Goal: Information Seeking & Learning: Learn about a topic

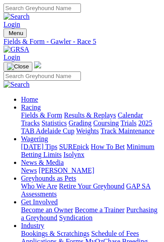
scroll to position [0, 131]
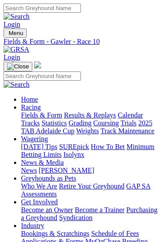
scroll to position [0, 207]
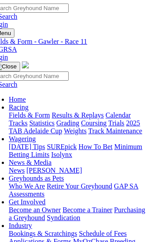
type input "[DATE]"
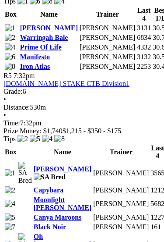
scroll to position [1193, 0]
